Goal: Task Accomplishment & Management: Manage account settings

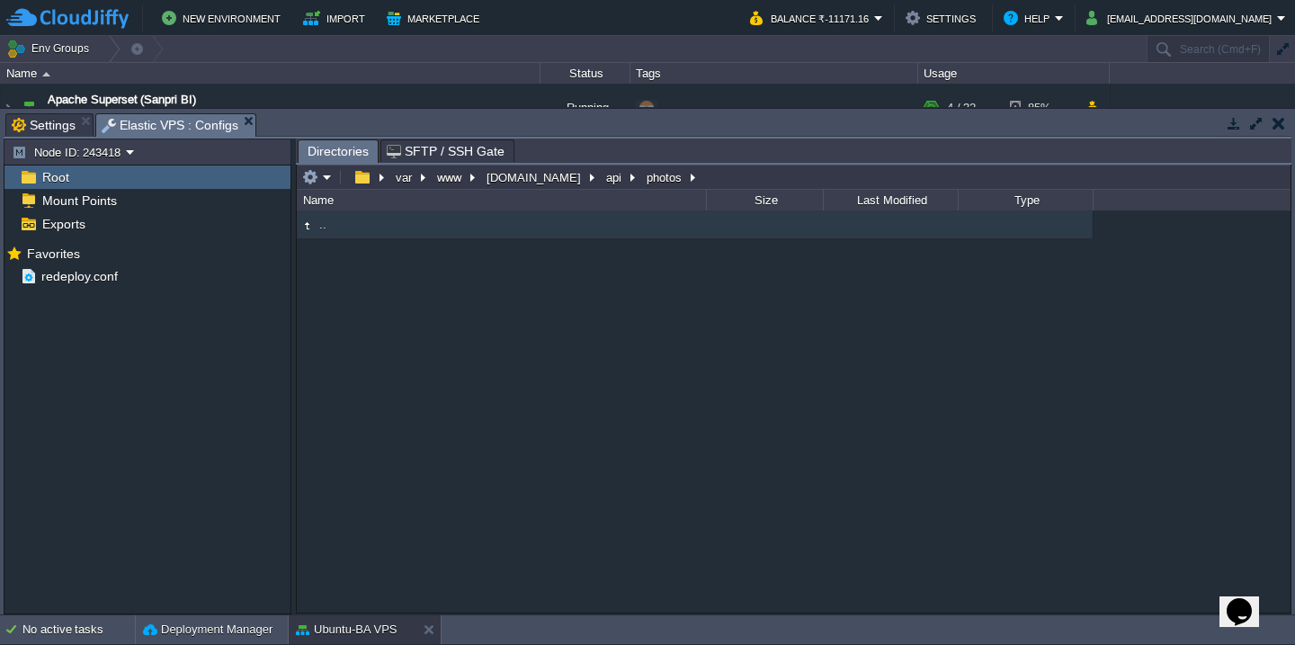
scroll to position [42, 0]
click at [1280, 129] on button "button" at bounding box center [1278, 123] width 13 height 16
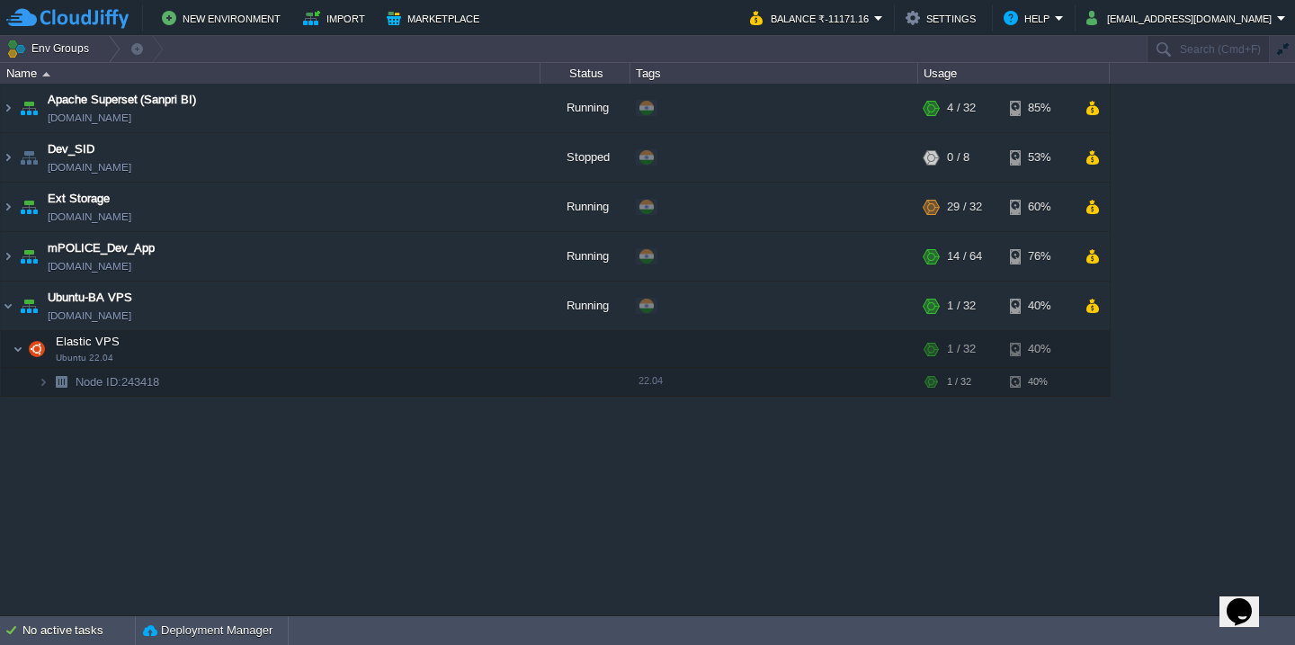
scroll to position [0, 0]
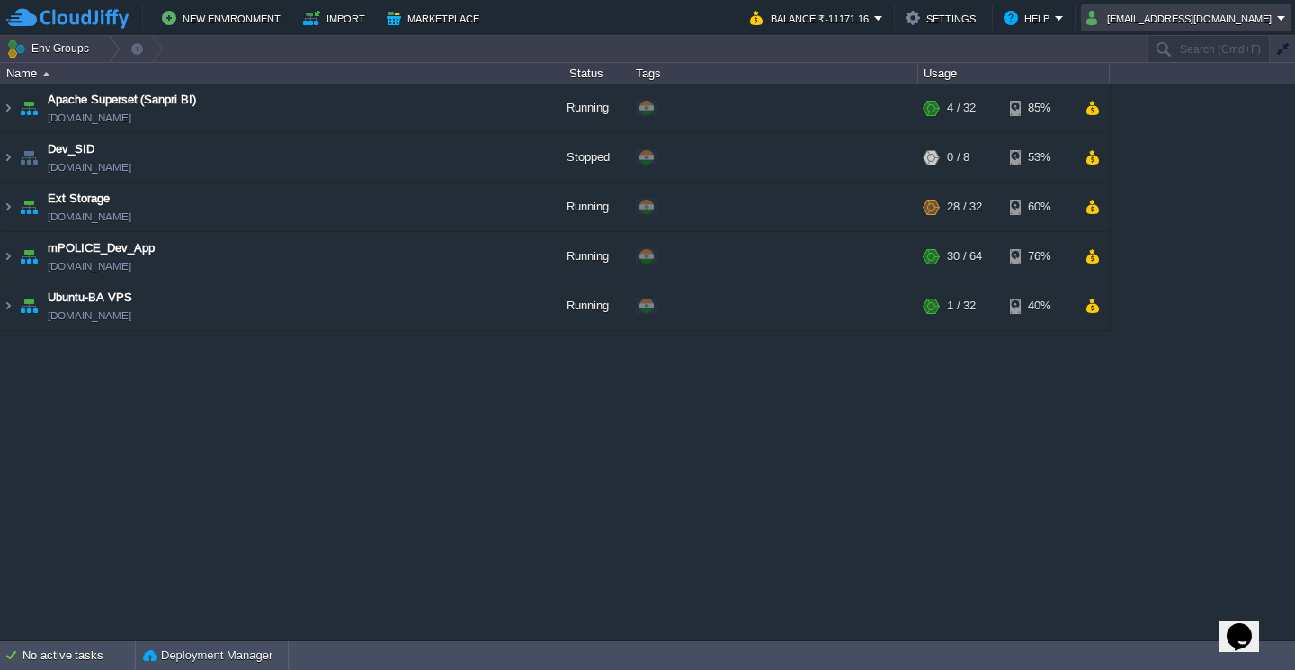
click at [1198, 17] on button "[EMAIL_ADDRESS][DOMAIN_NAME]" at bounding box center [1181, 18] width 191 height 22
click at [1198, 101] on span "Sign out" at bounding box center [1194, 94] width 43 height 13
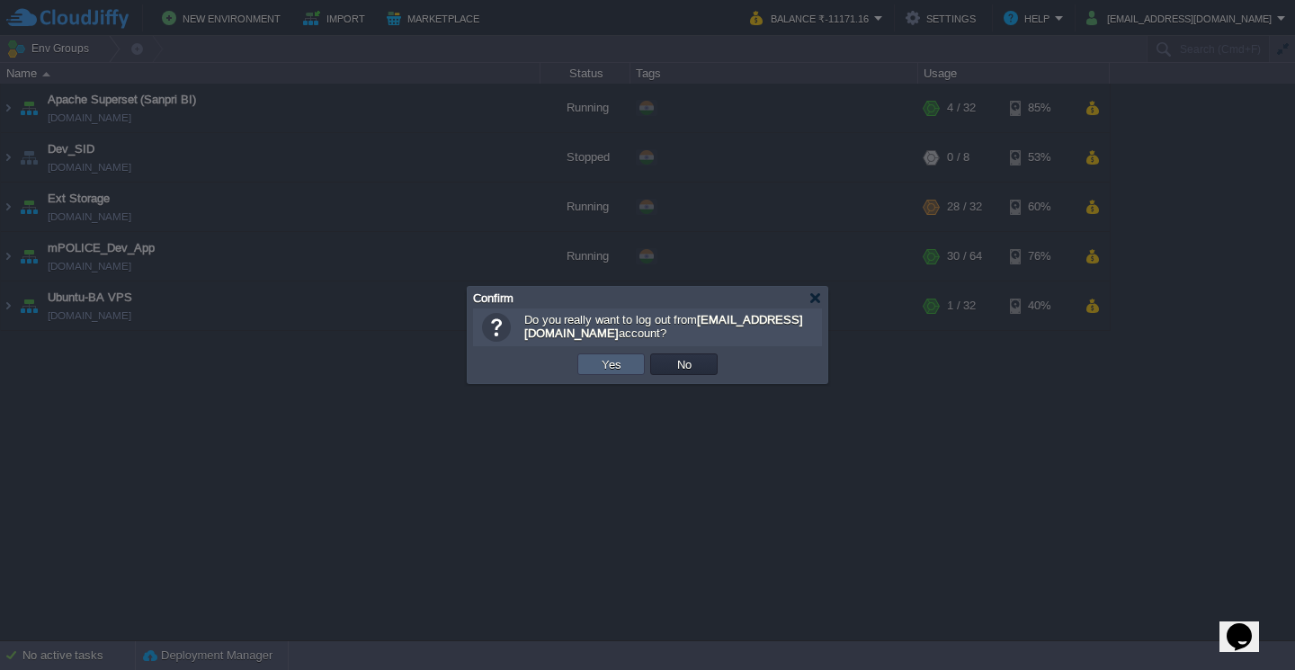
click at [615, 368] on button "Yes" at bounding box center [611, 364] width 31 height 16
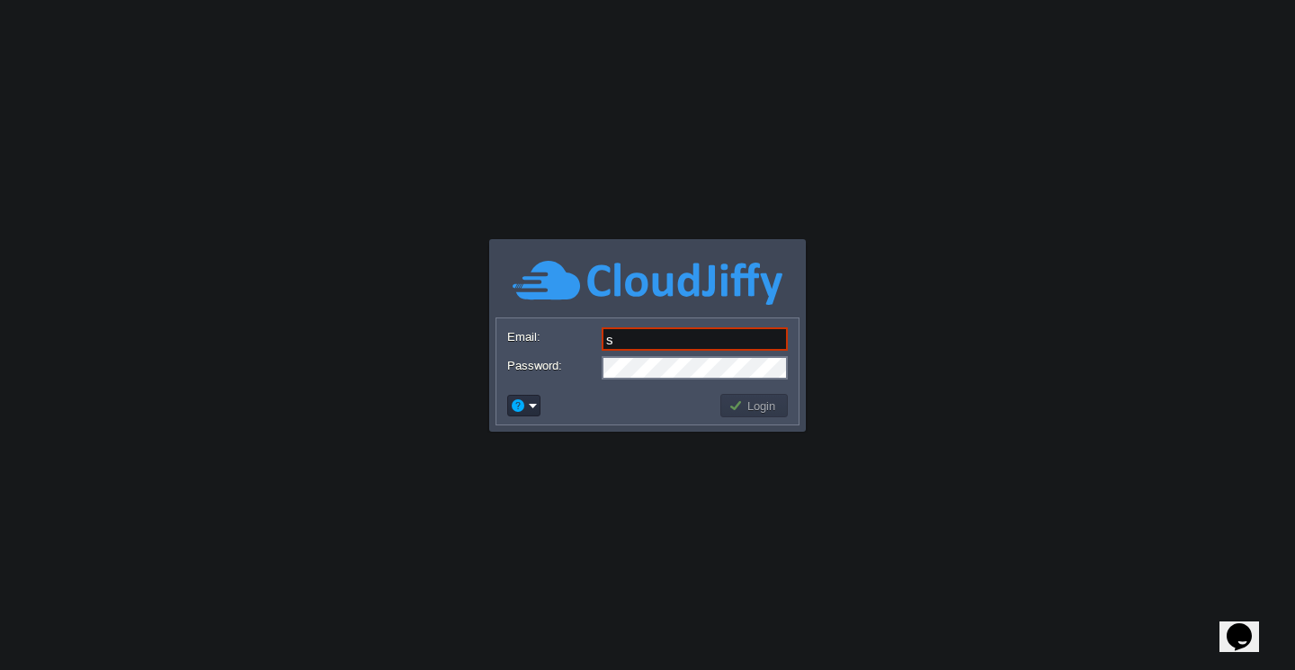
type input "system@sanpri.net"
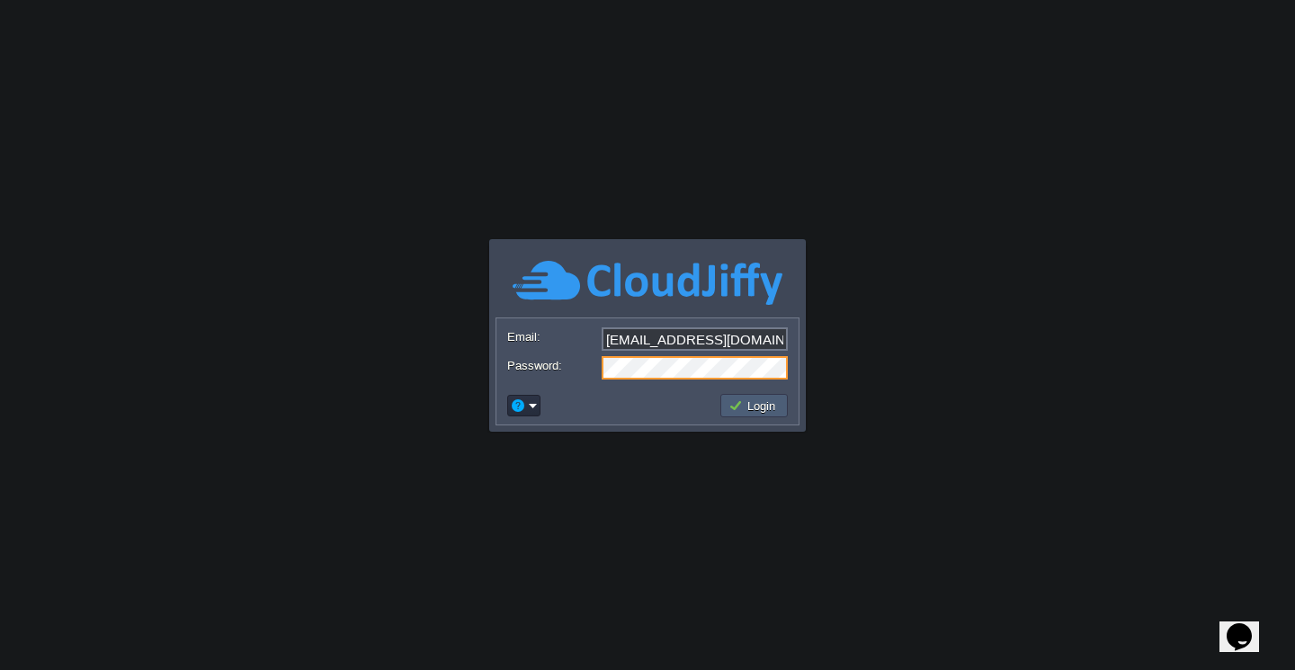
click at [749, 403] on button "Login" at bounding box center [754, 405] width 52 height 16
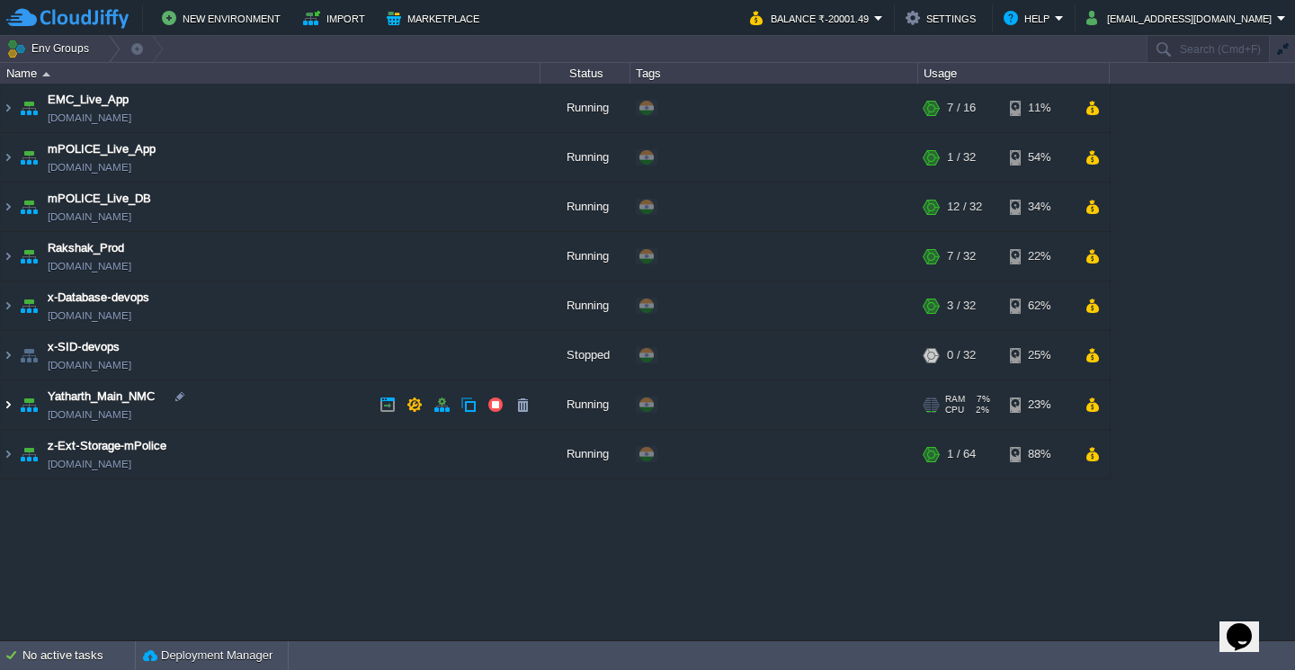
click at [6, 407] on img at bounding box center [8, 404] width 14 height 49
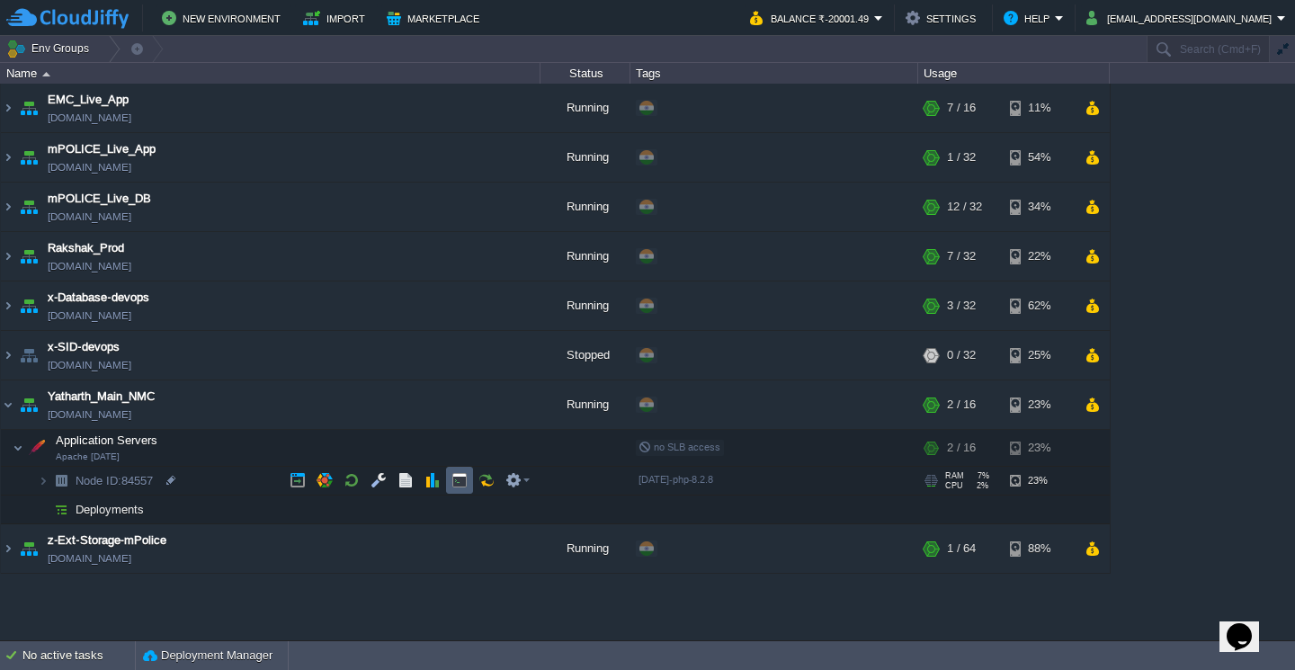
click at [459, 472] on td at bounding box center [459, 480] width 27 height 27
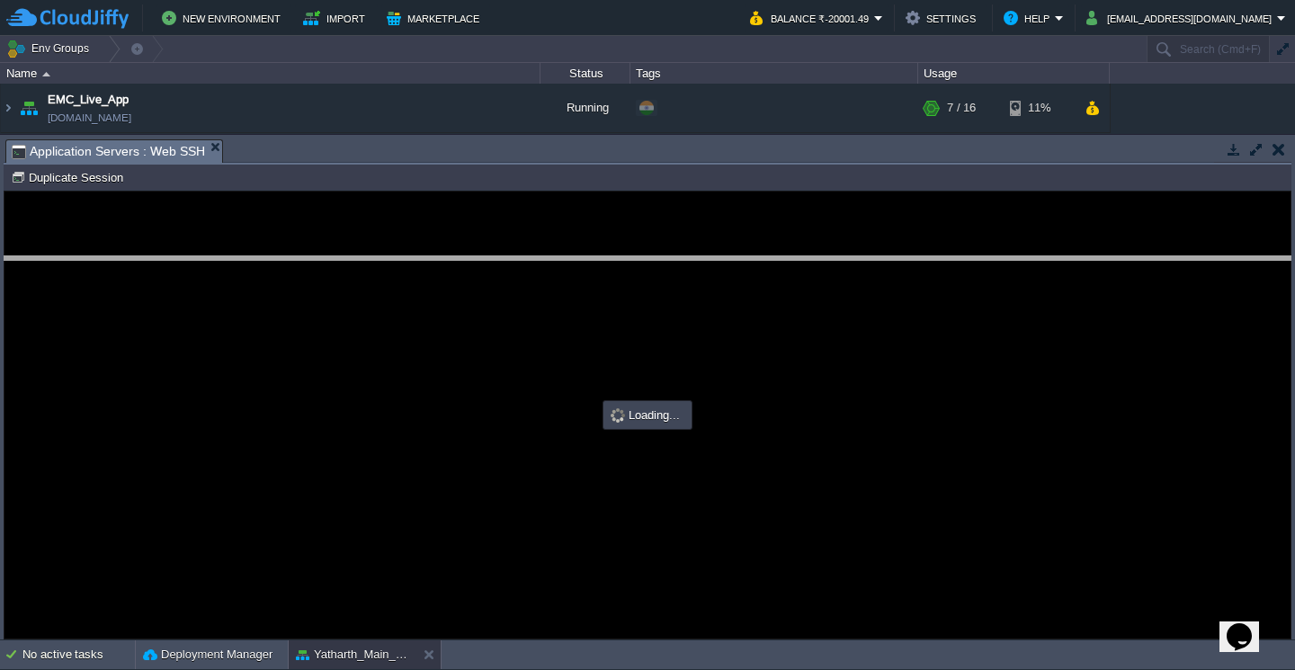
drag, startPoint x: 621, startPoint y: 159, endPoint x: 642, endPoint y: 307, distance: 148.9
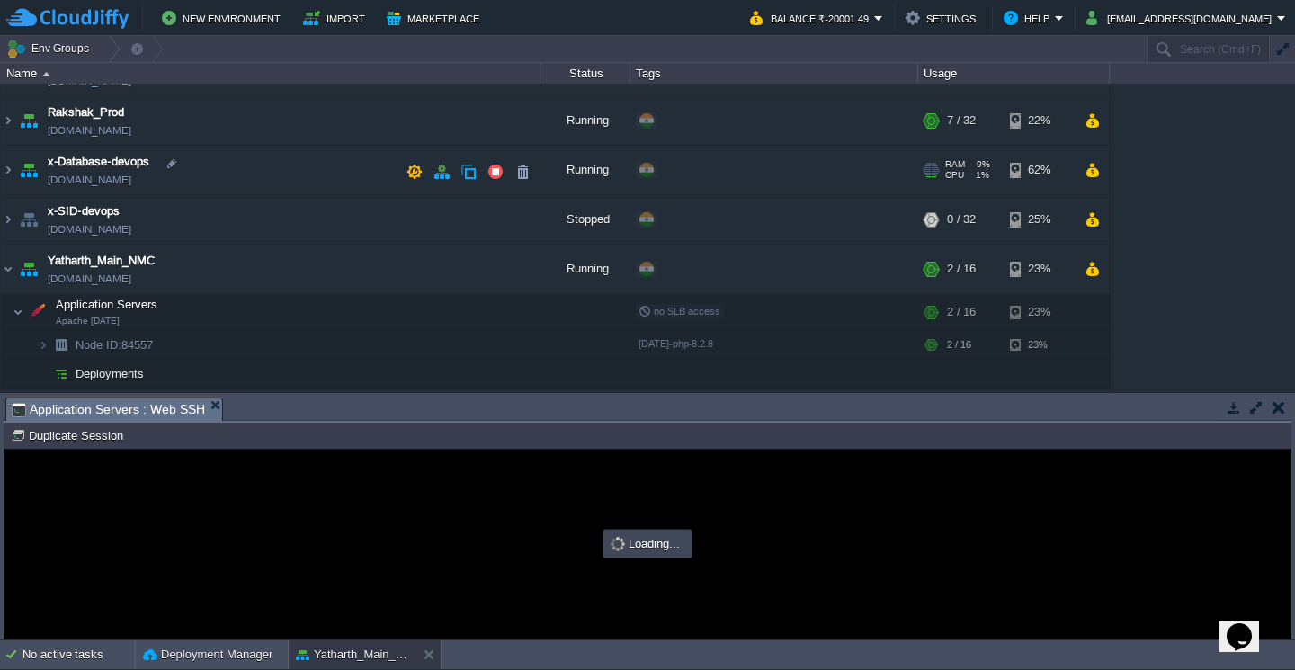
type input "#000000"
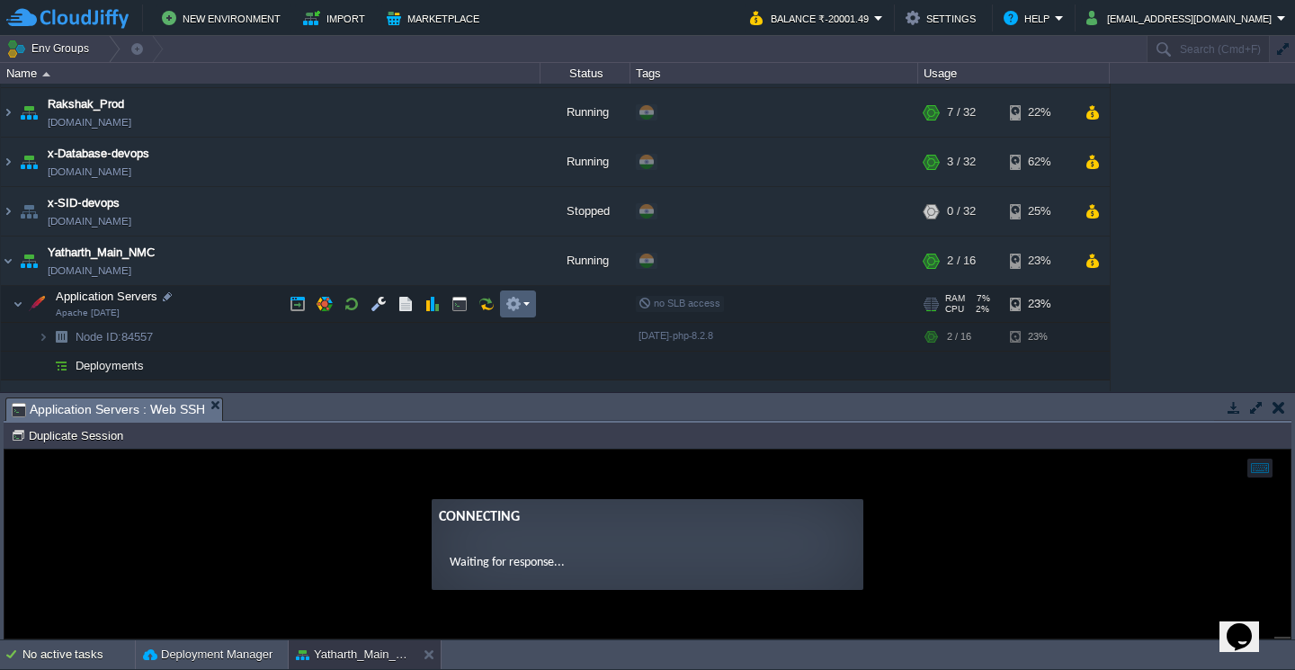
click at [523, 305] on em at bounding box center [517, 304] width 24 height 16
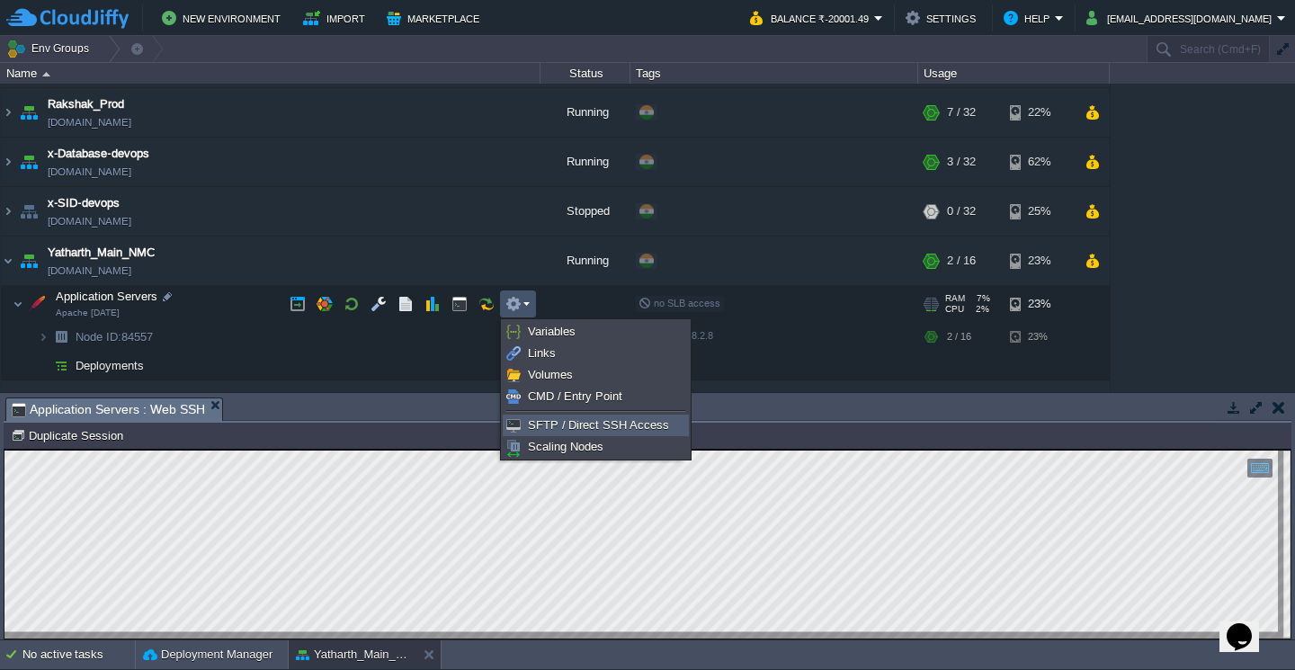
click at [593, 426] on span "SFTP / Direct SSH Access" at bounding box center [598, 424] width 141 height 13
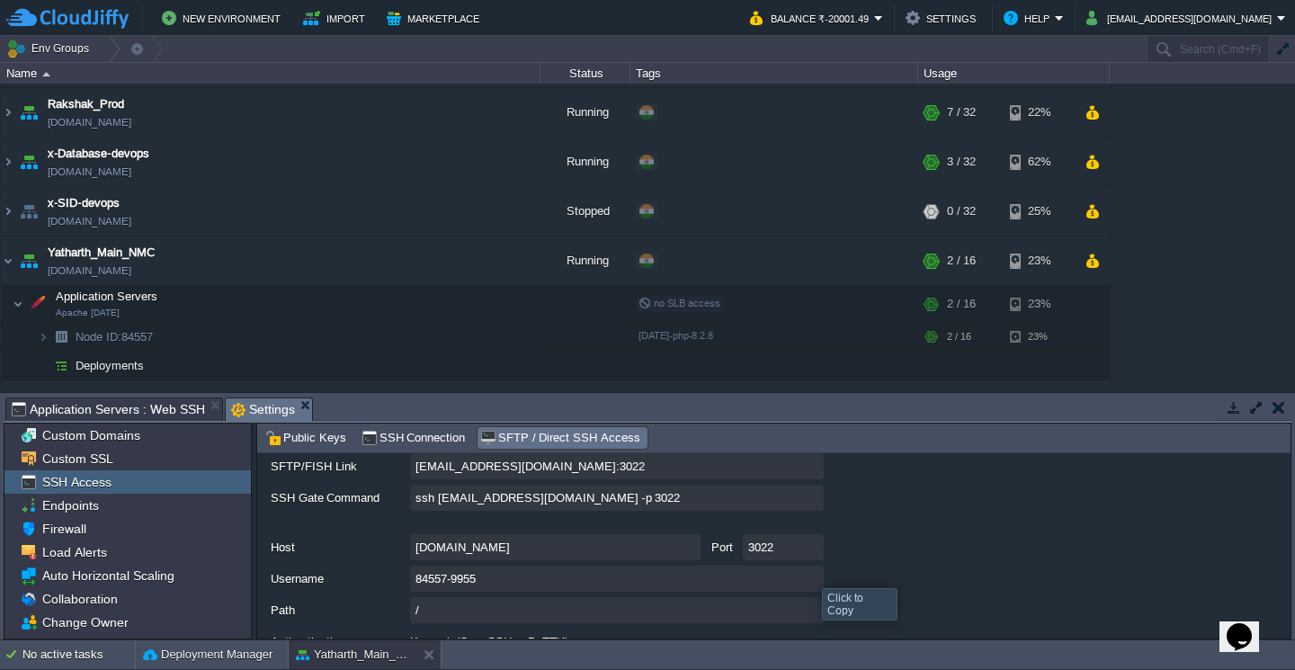
scroll to position [111, 0]
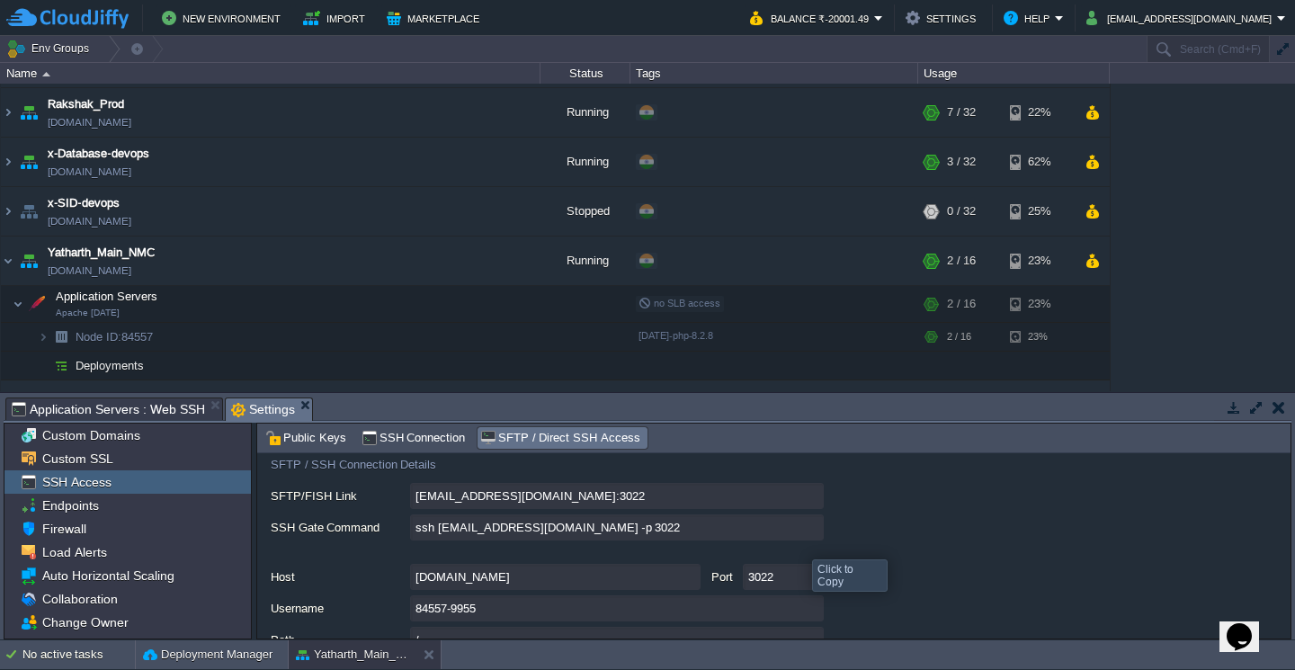
click at [804, 533] on input "ssh 84557-9955@gate.cloudjiffy.com -p 3022" at bounding box center [617, 527] width 414 height 26
